Goal: Task Accomplishment & Management: Manage account settings

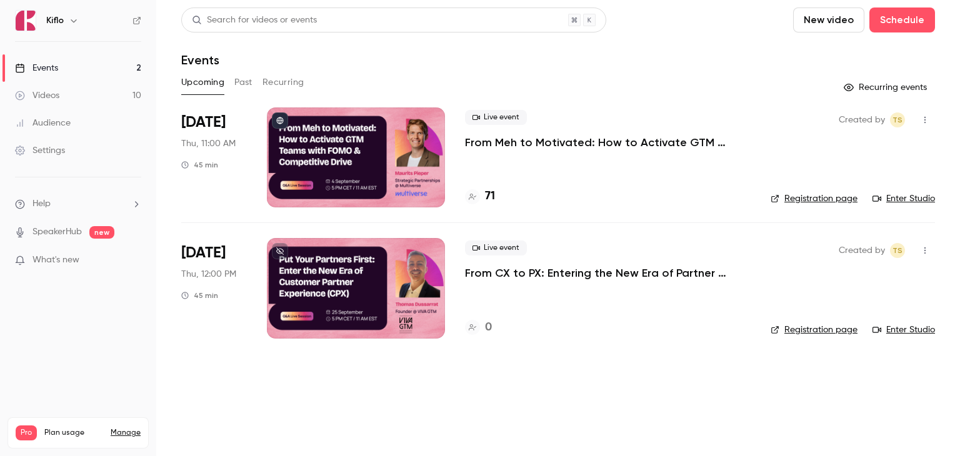
click at [546, 138] on p "From Meh to Motivated: How to Activate GTM Teams with FOMO & Competitive Drive" at bounding box center [608, 142] width 286 height 15
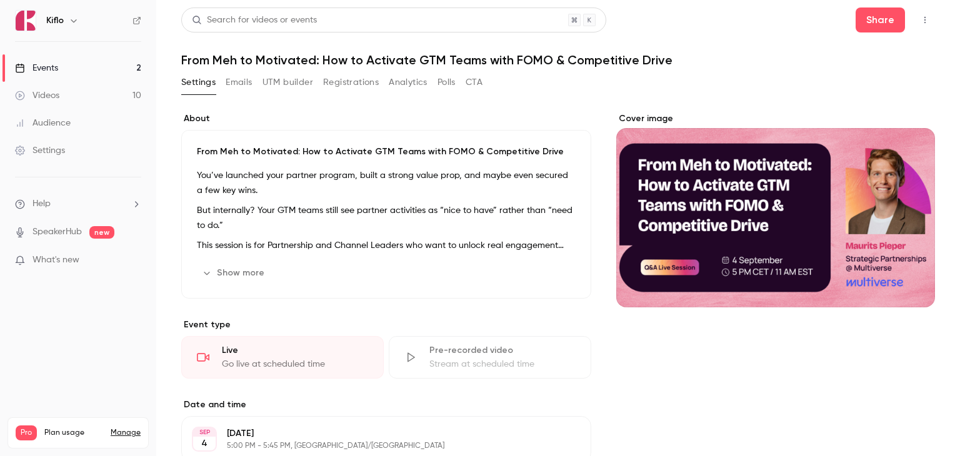
click at [347, 83] on button "Registrations" at bounding box center [351, 82] width 56 height 20
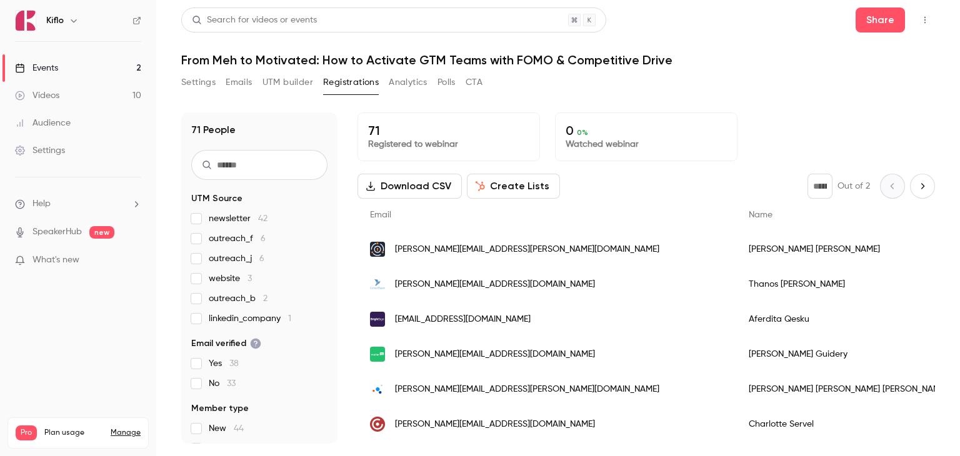
click at [451, 83] on button "Polls" at bounding box center [446, 82] width 18 height 20
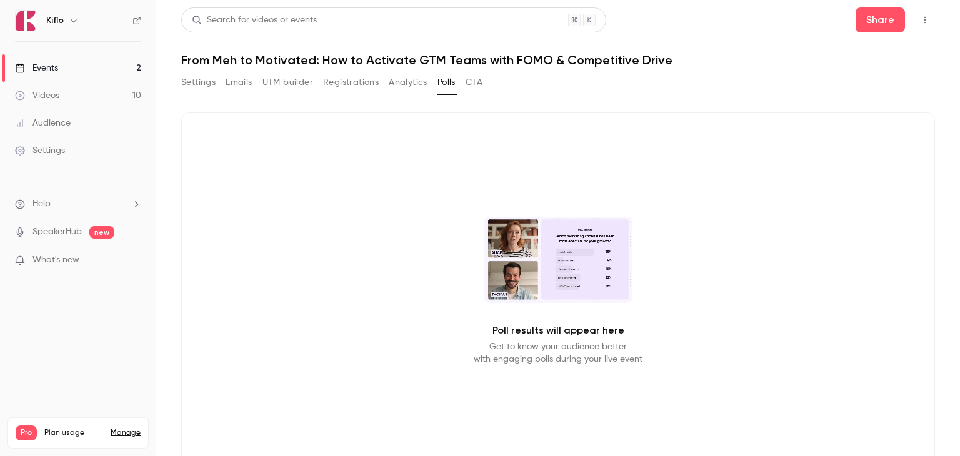
click at [334, 83] on button "Registrations" at bounding box center [351, 82] width 56 height 20
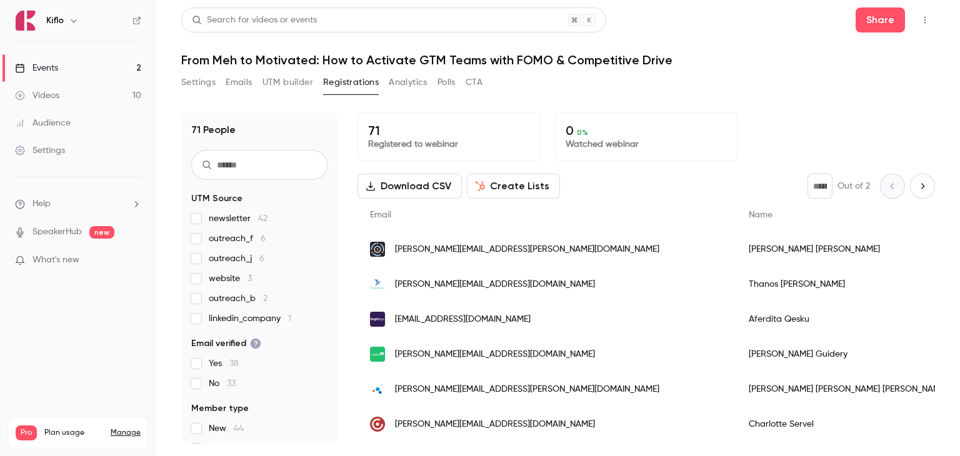
click at [410, 190] on button "Download CSV" at bounding box center [409, 186] width 104 height 25
click at [555, 88] on div "Settings Emails UTM builder Registrations Analytics Polls CTA" at bounding box center [558, 84] width 754 height 25
click at [55, 66] on div "Events" at bounding box center [36, 68] width 43 height 12
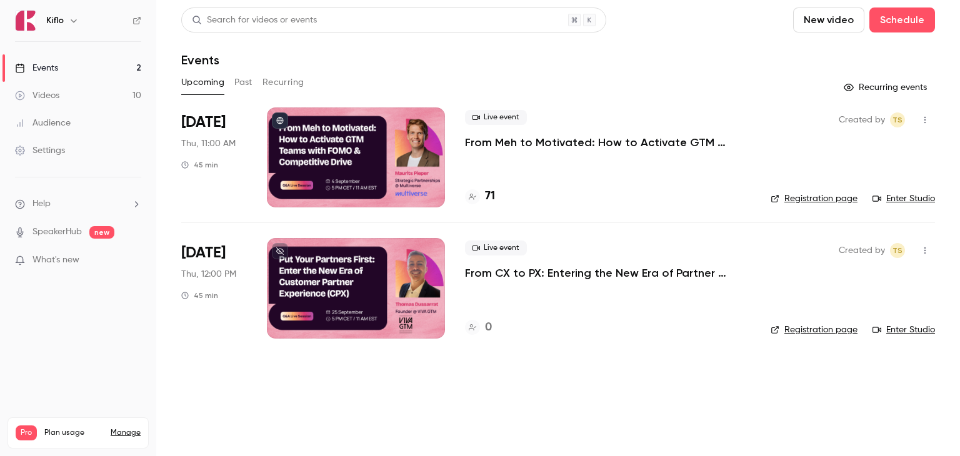
click at [893, 198] on link "Enter Studio" at bounding box center [903, 198] width 62 height 12
